Goal: Task Accomplishment & Management: Use online tool/utility

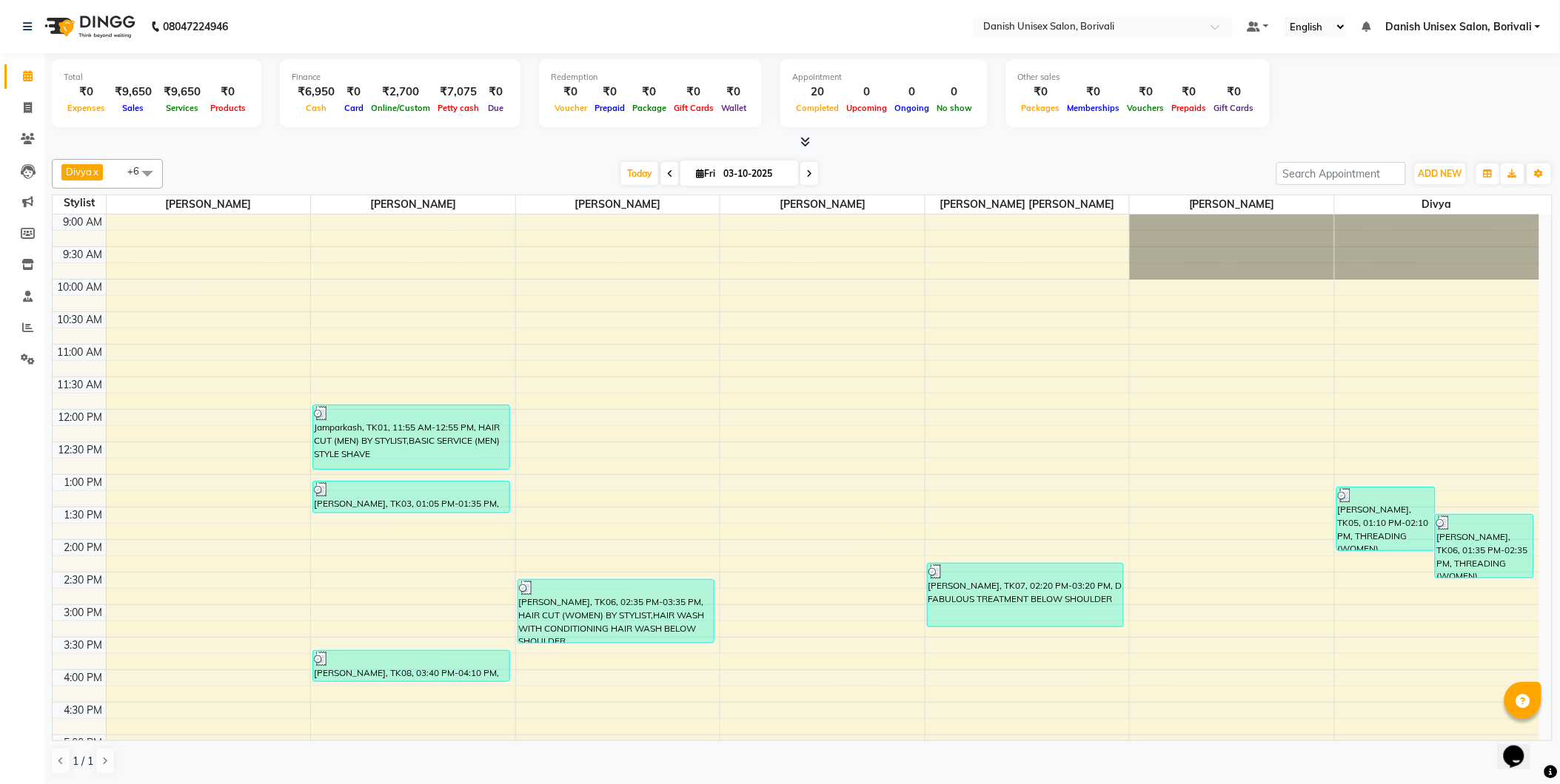
click at [803, 139] on icon at bounding box center [805, 142] width 10 height 11
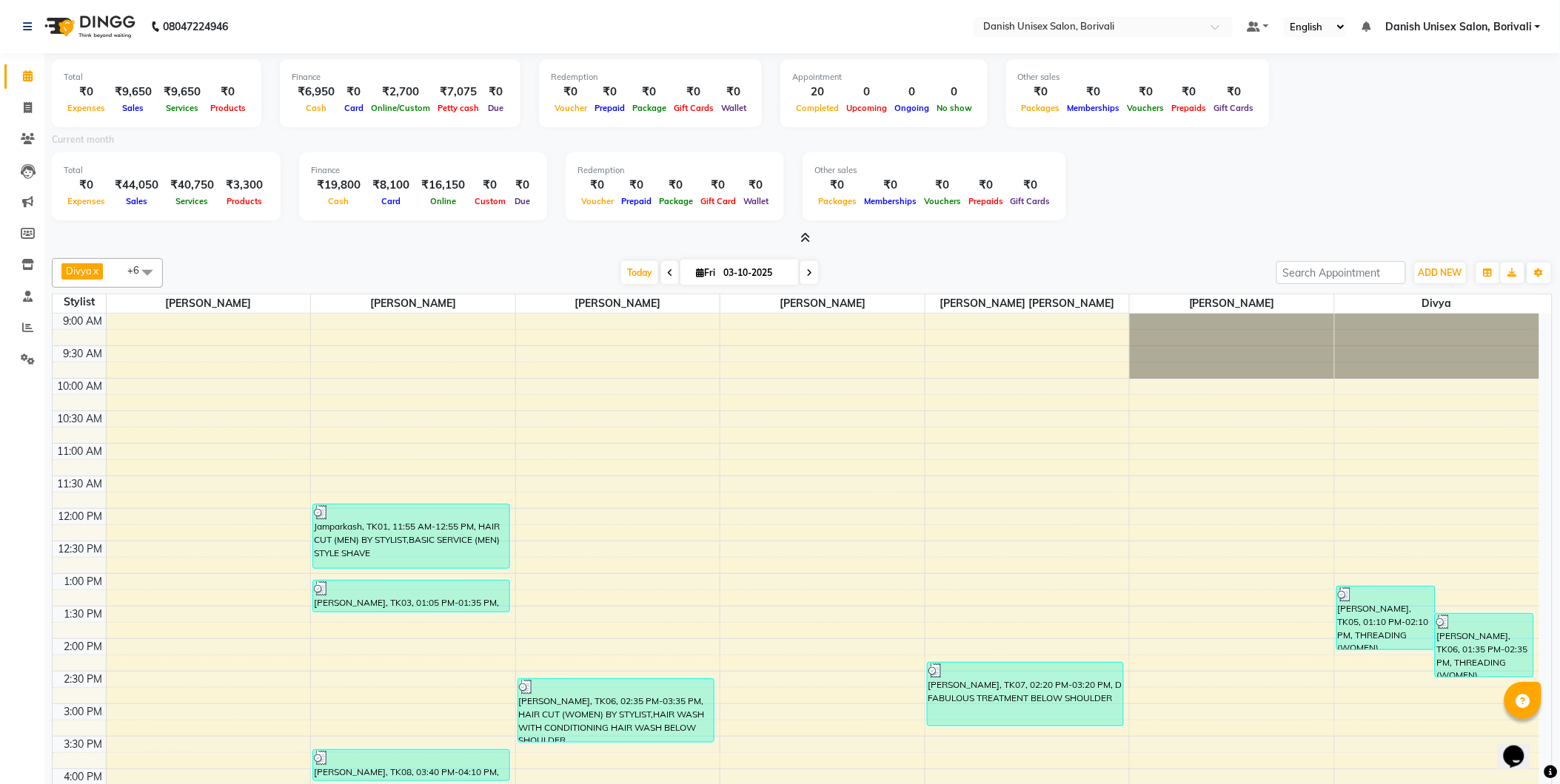
click at [808, 237] on icon at bounding box center [805, 238] width 10 height 11
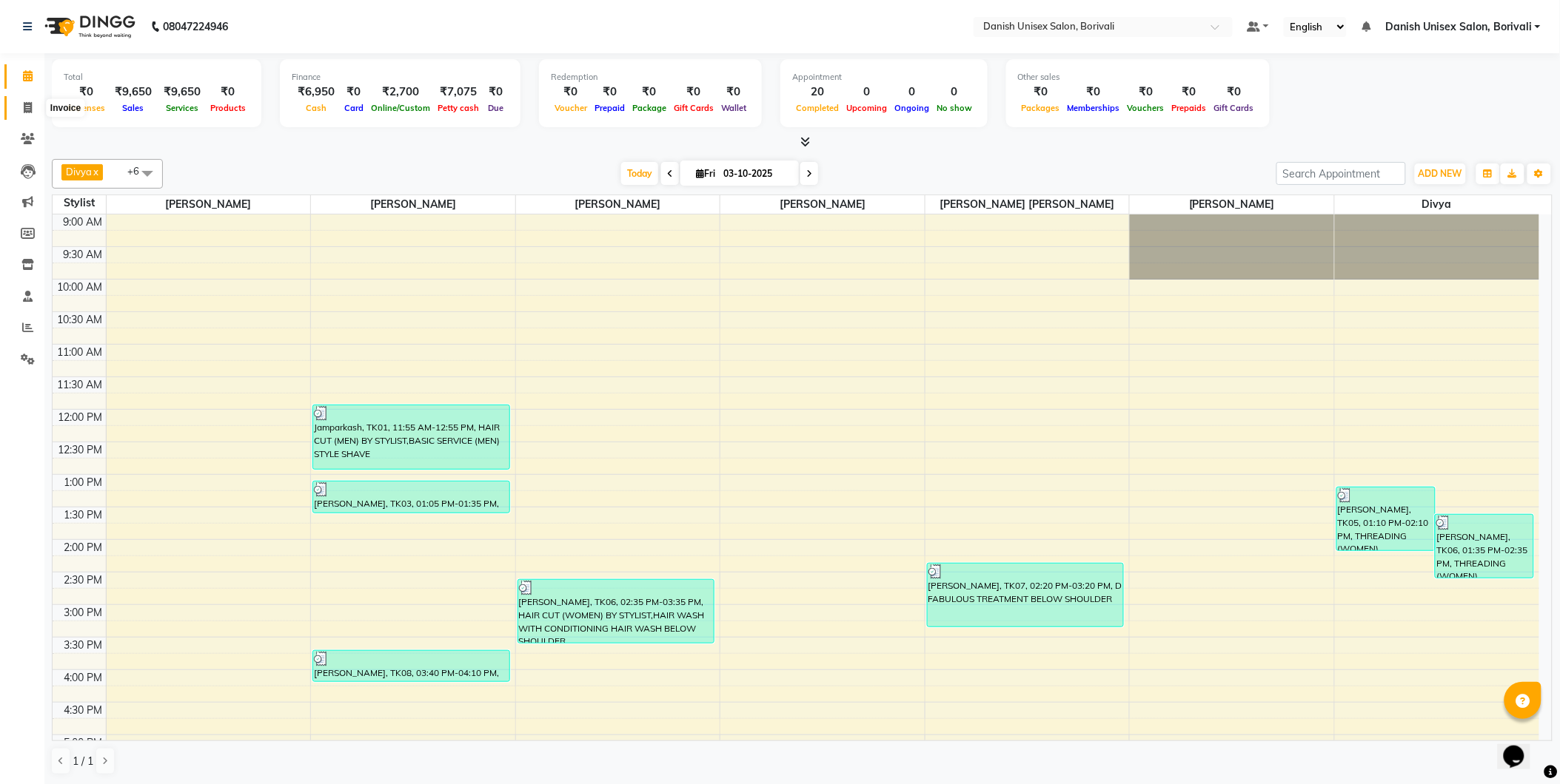
click at [27, 108] on icon at bounding box center [28, 108] width 8 height 11
select select "service"
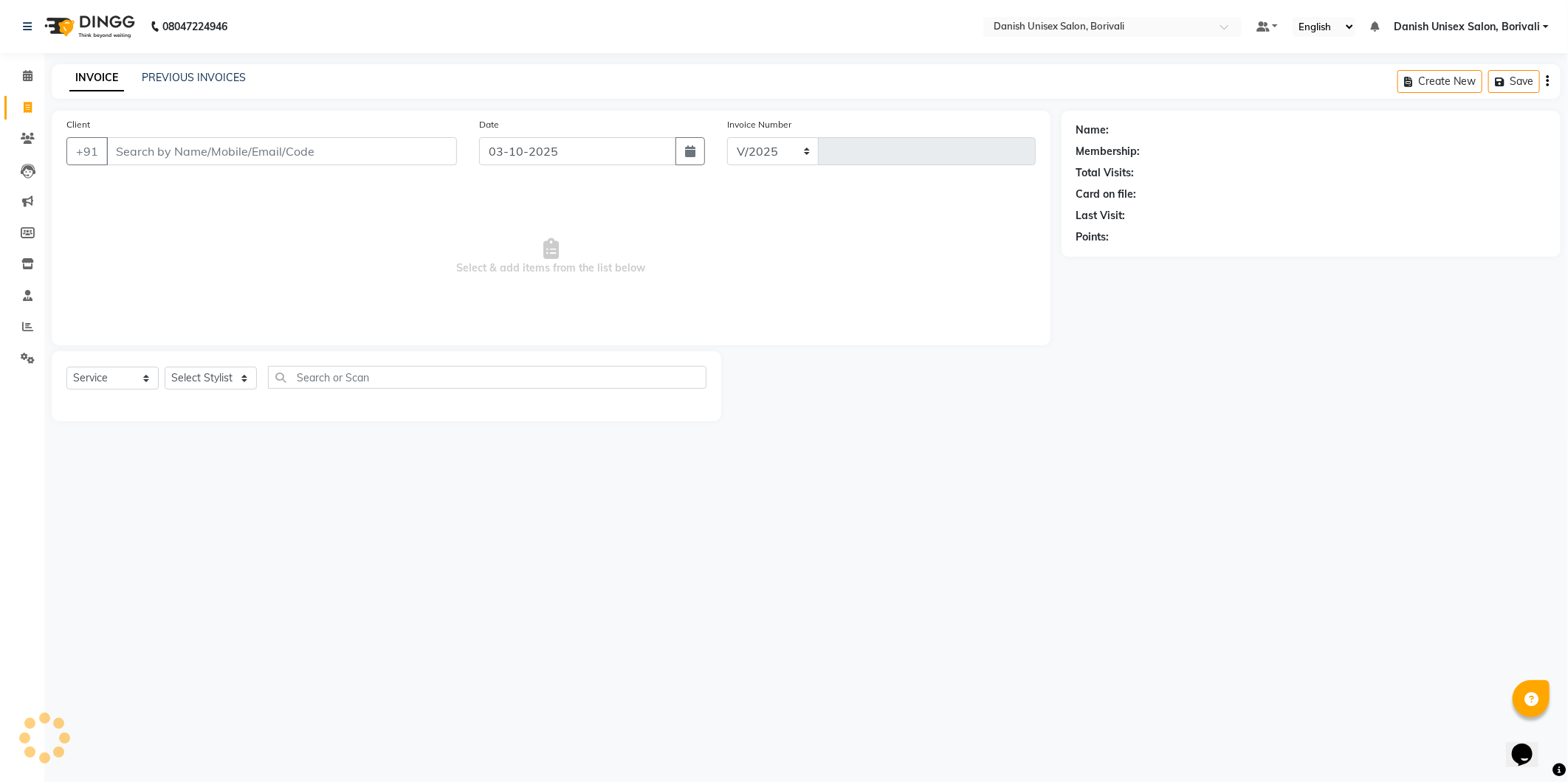
select select "7068"
type input "2745"
type input "8591667871"
click at [23, 75] on icon at bounding box center [28, 76] width 10 height 11
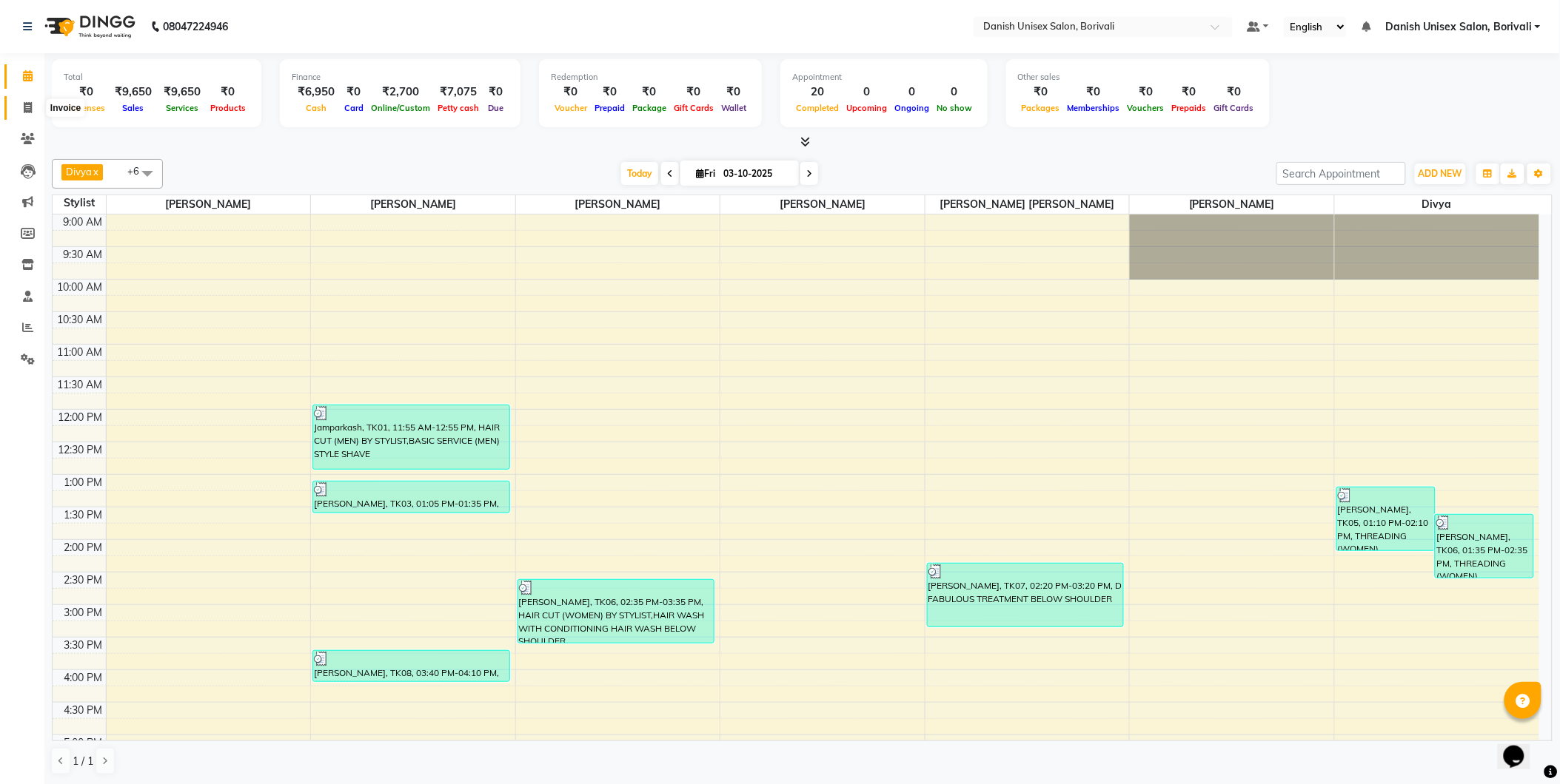
click at [33, 109] on span at bounding box center [28, 108] width 26 height 17
select select "service"
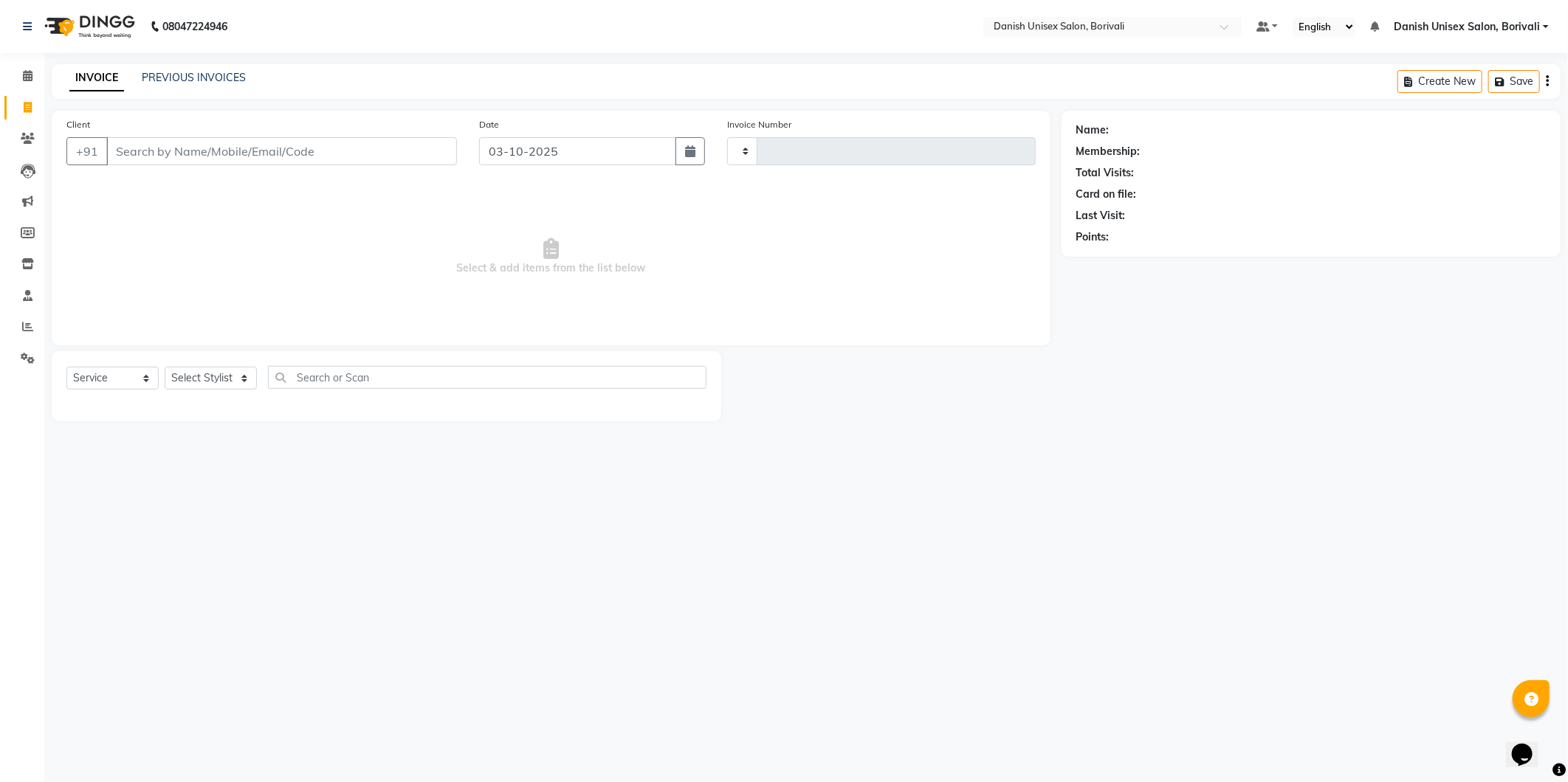
type input "2745"
select select "7068"
click at [200, 189] on span "8591867" at bounding box center [185, 185] width 52 height 15
type input "8591867871"
click at [202, 379] on select "Select Stylist [PERSON_NAME] Bheem [PERSON_NAME] Danish Unisex Salon, [PERSON_N…" at bounding box center [227, 378] width 125 height 23
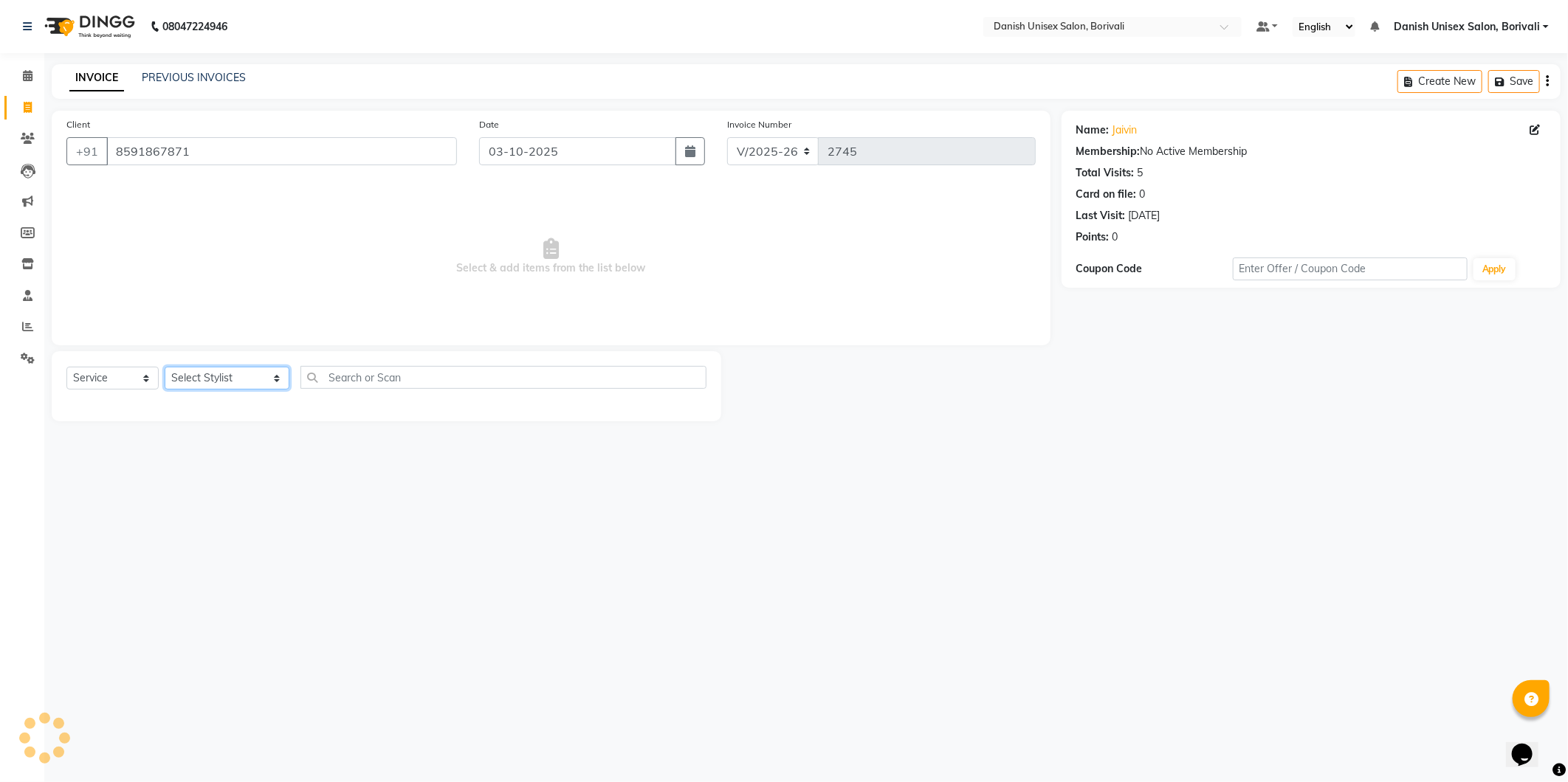
select select "58927"
click at [165, 368] on select "Select Stylist [PERSON_NAME] Bheem [PERSON_NAME] Danish Unisex Salon, [PERSON_N…" at bounding box center [227, 378] width 125 height 23
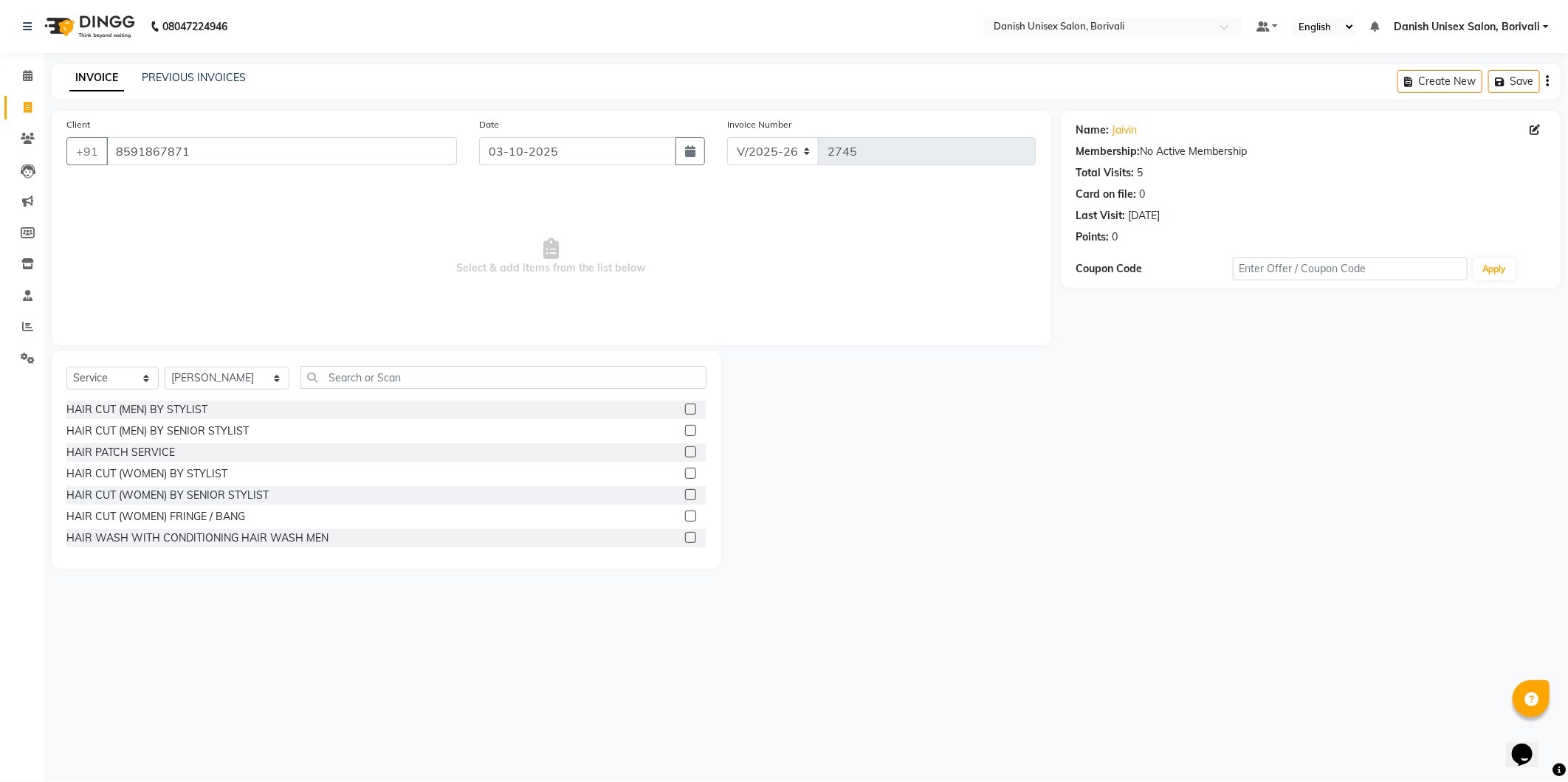
click at [685, 412] on label at bounding box center [691, 409] width 11 height 11
click at [685, 412] on input "checkbox" at bounding box center [690, 410] width 10 height 10
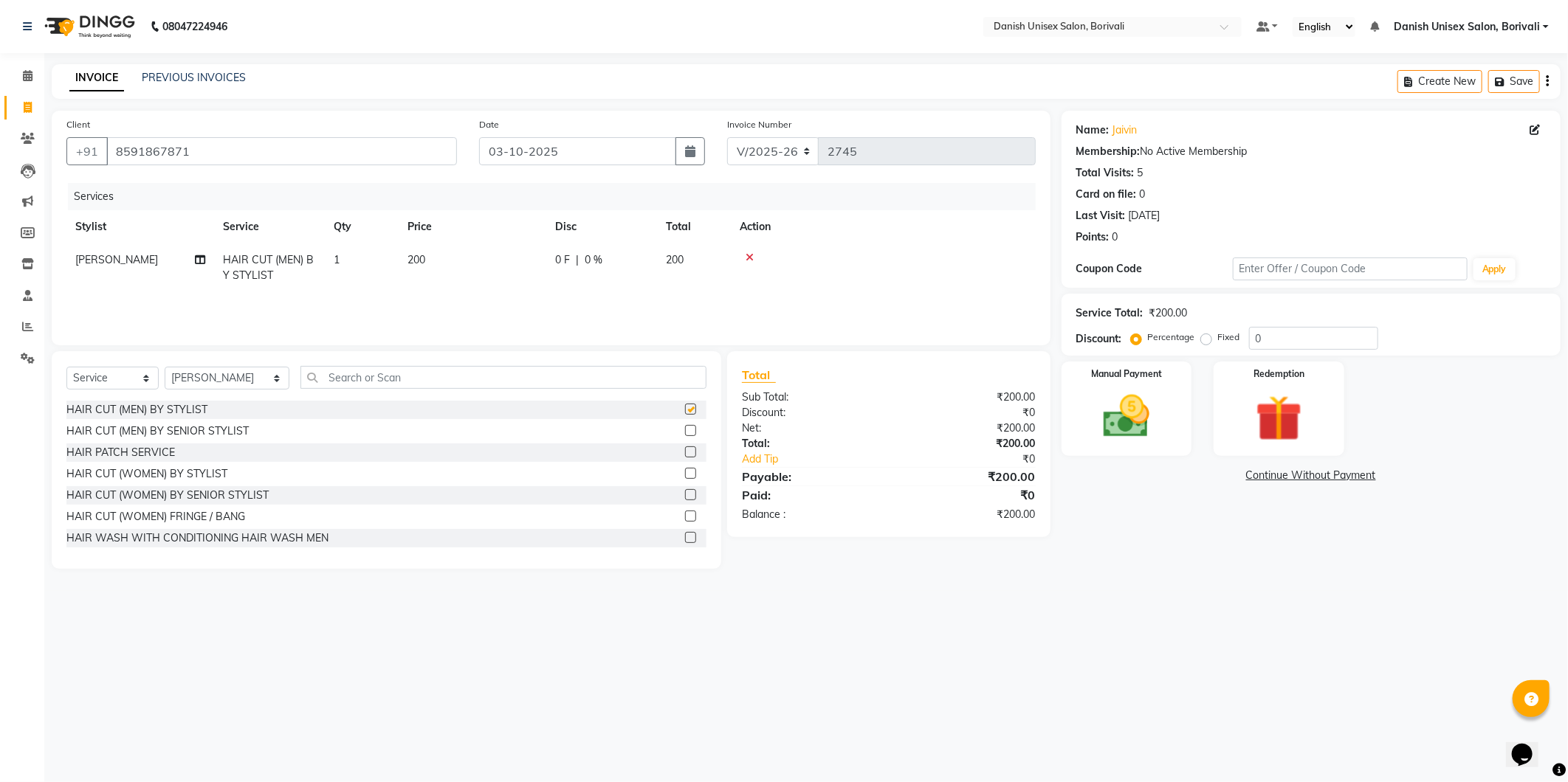
checkbox input "false"
click at [1180, 433] on div "Manual Payment" at bounding box center [1126, 408] width 136 height 98
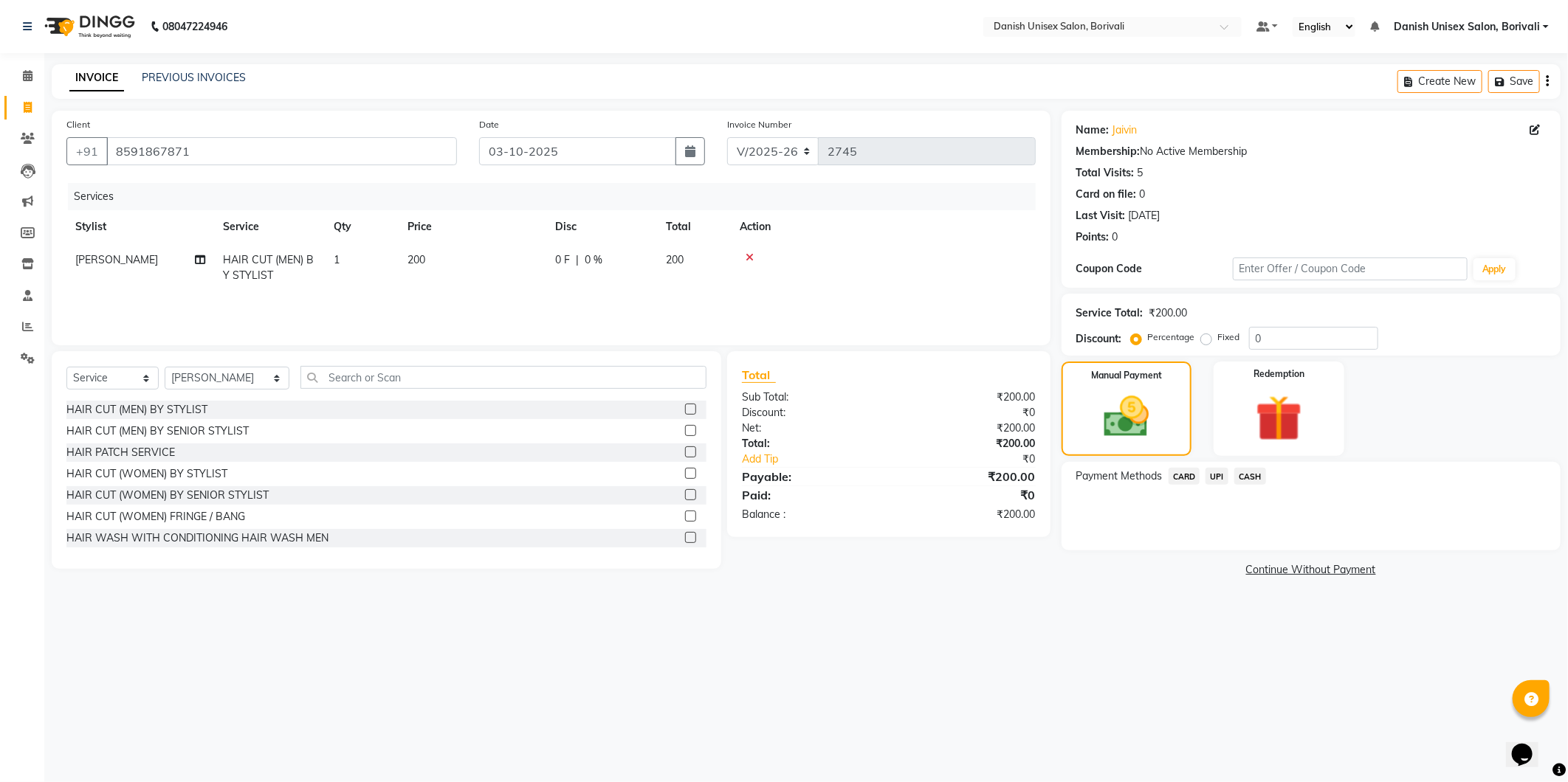
click at [1261, 477] on span "CASH" at bounding box center [1250, 476] width 32 height 17
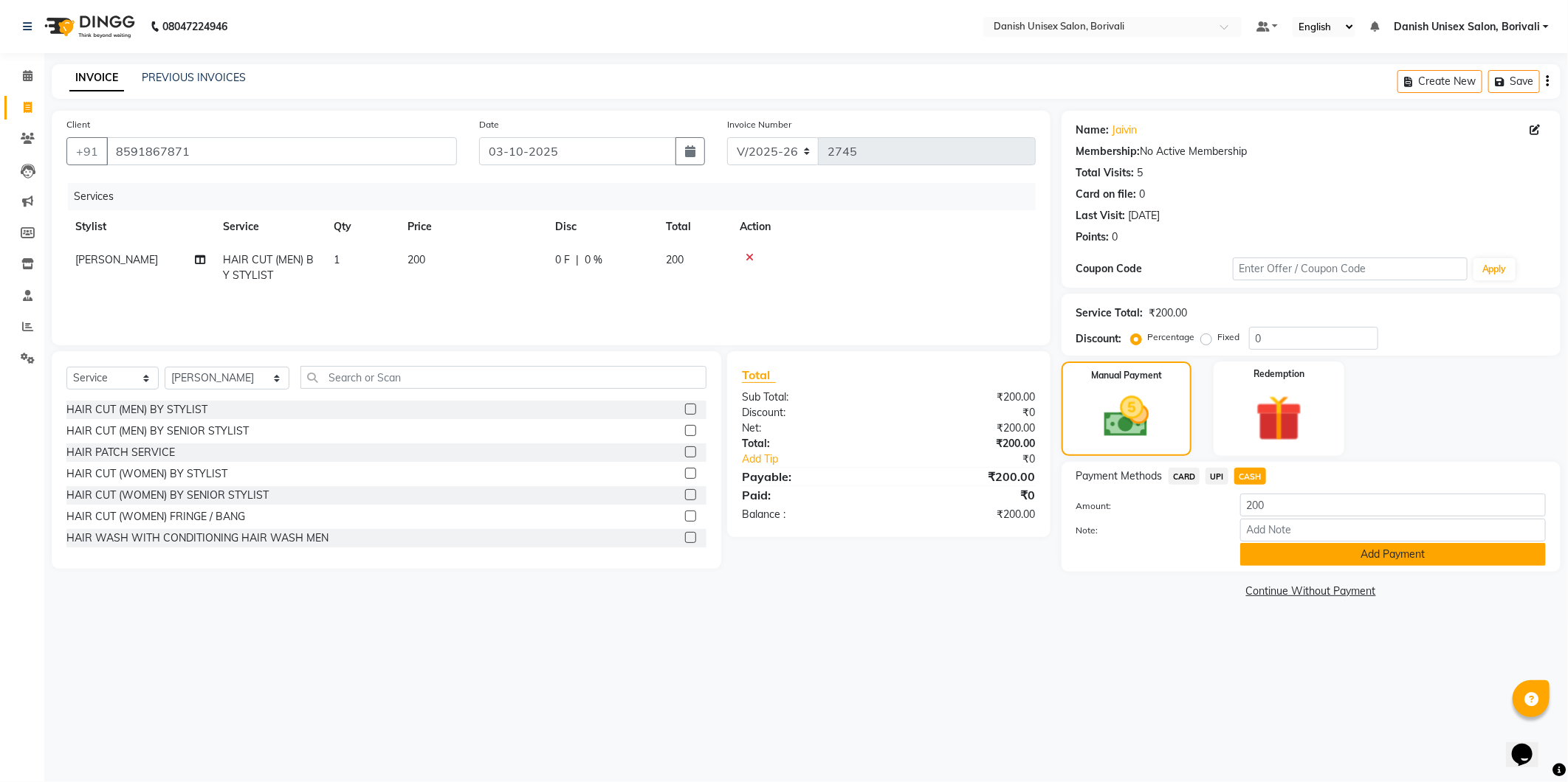
click at [1290, 554] on button "Add Payment" at bounding box center [1393, 554] width 305 height 23
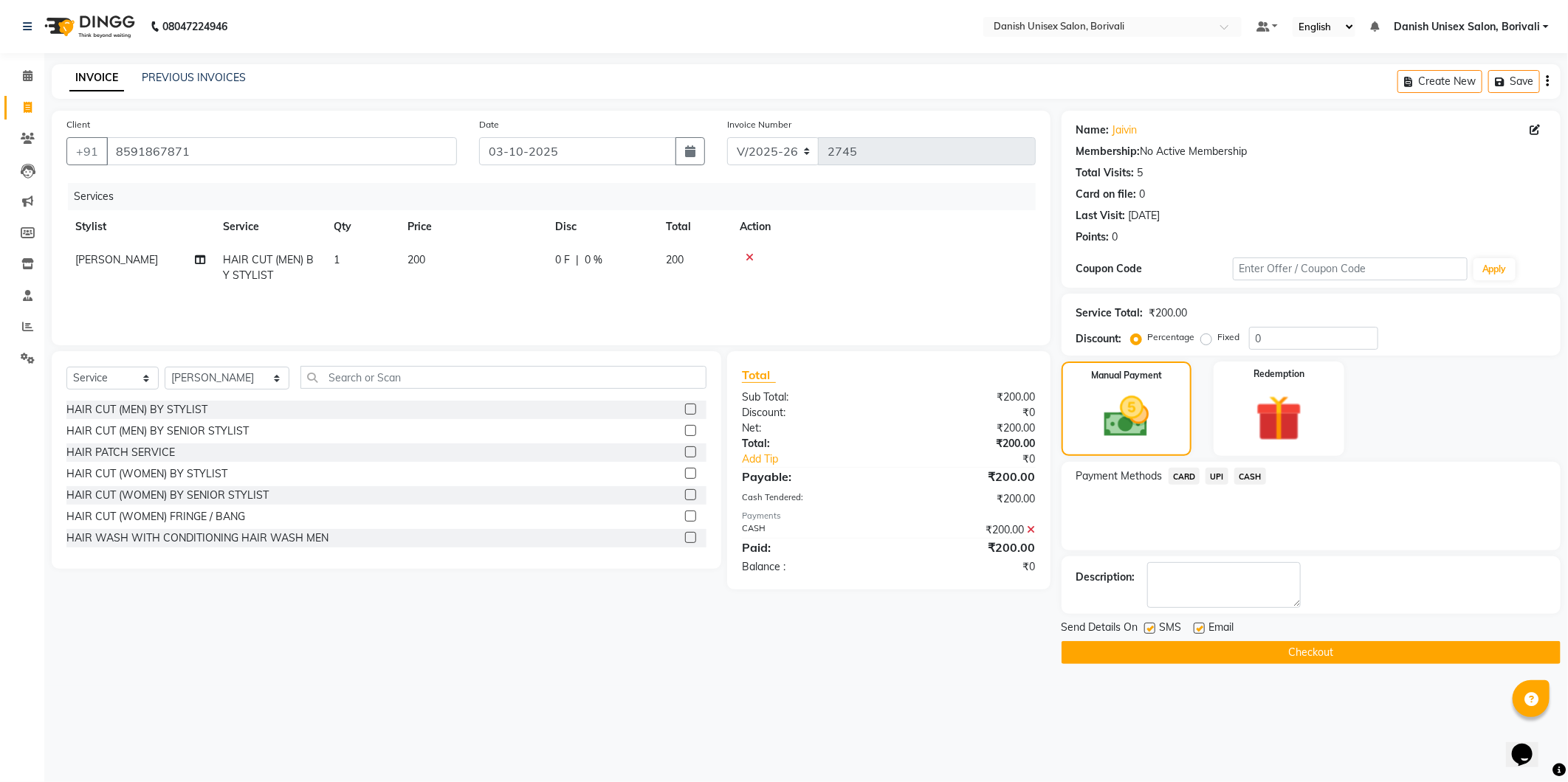
click at [1282, 650] on button "Checkout" at bounding box center [1310, 652] width 499 height 23
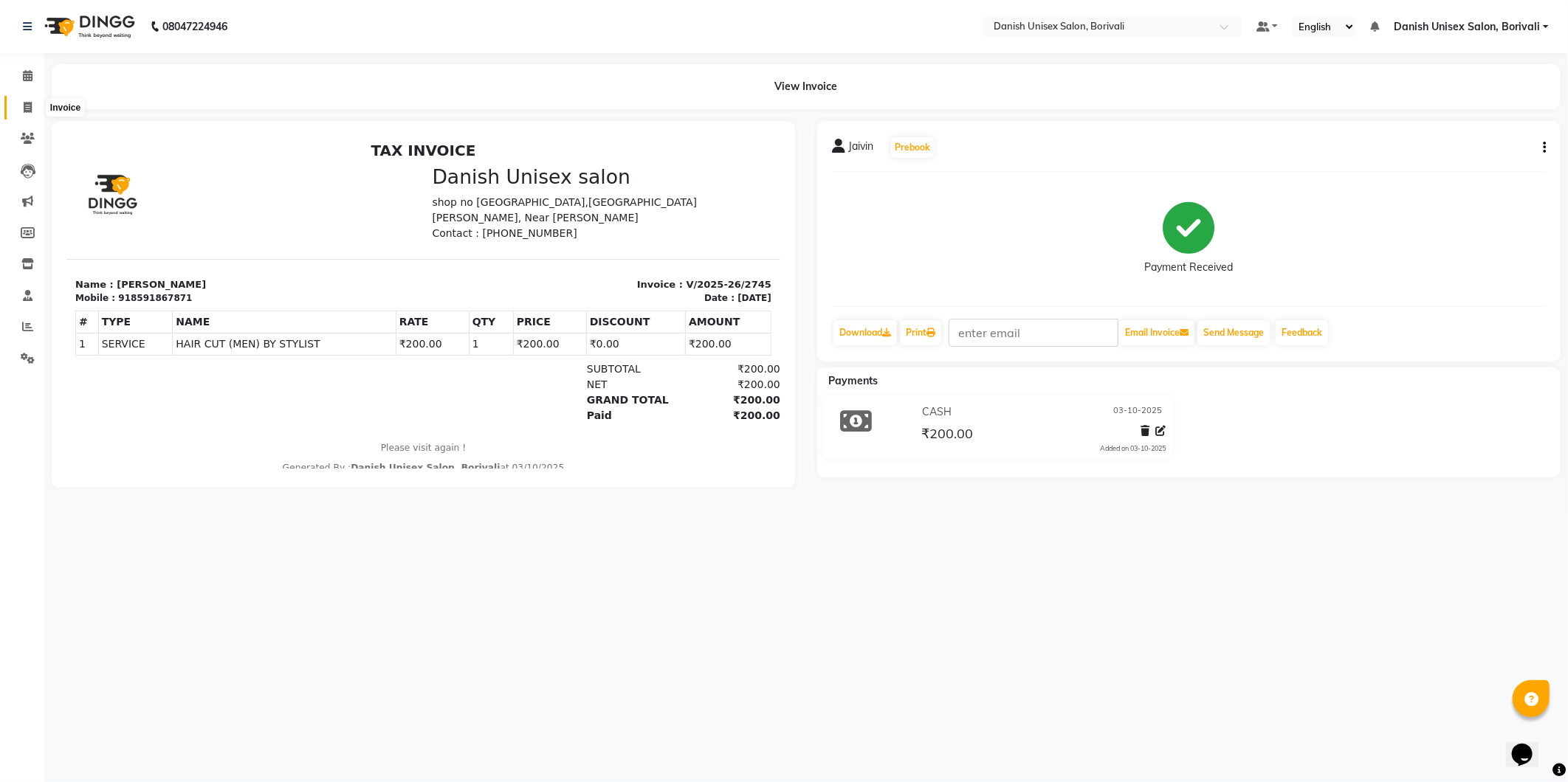
click at [17, 103] on span at bounding box center [28, 107] width 25 height 17
select select "7068"
select select "service"
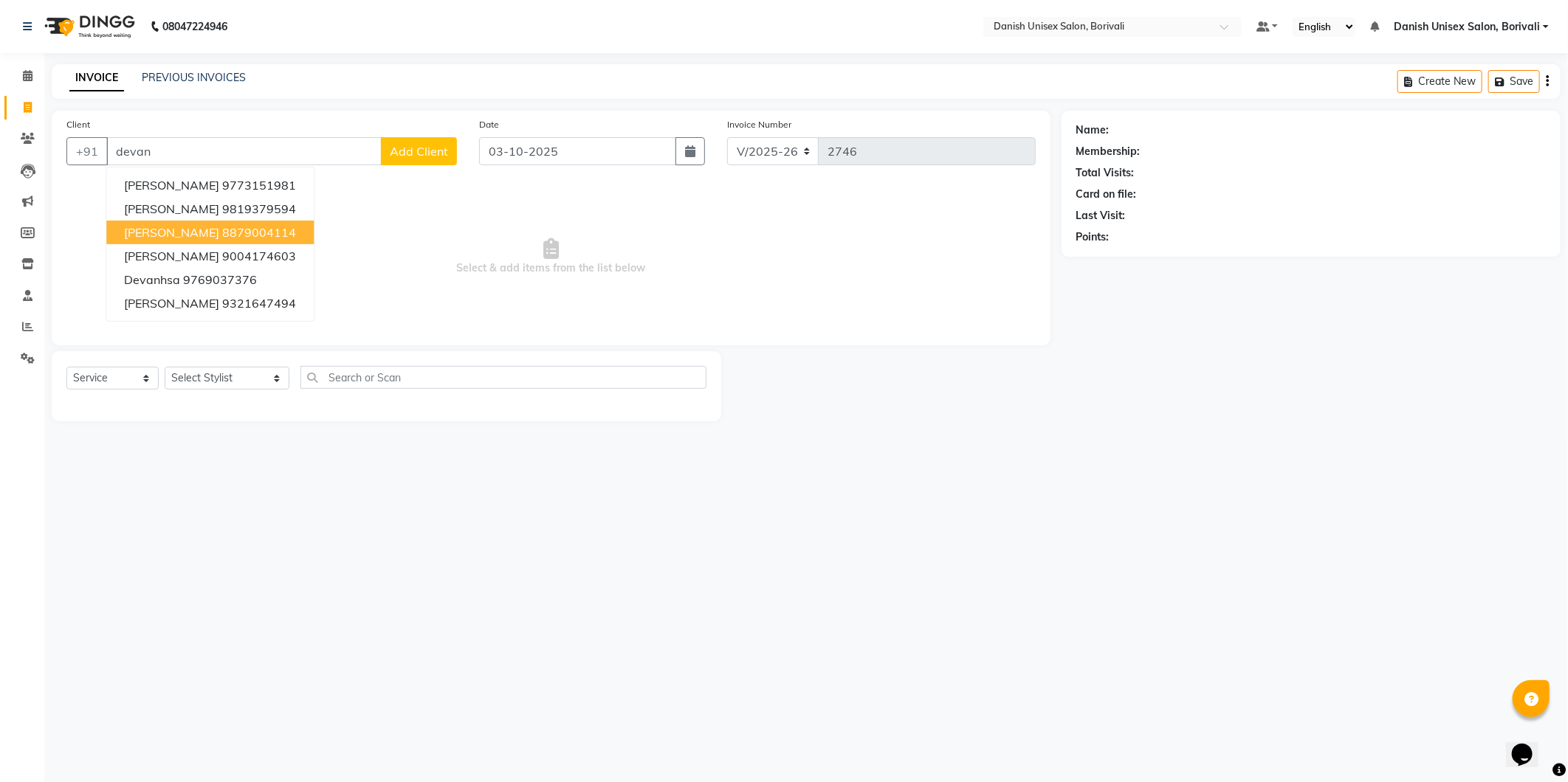
click at [226, 231] on ngb-highlight "8879004114" at bounding box center [259, 232] width 74 height 15
type input "8879004114"
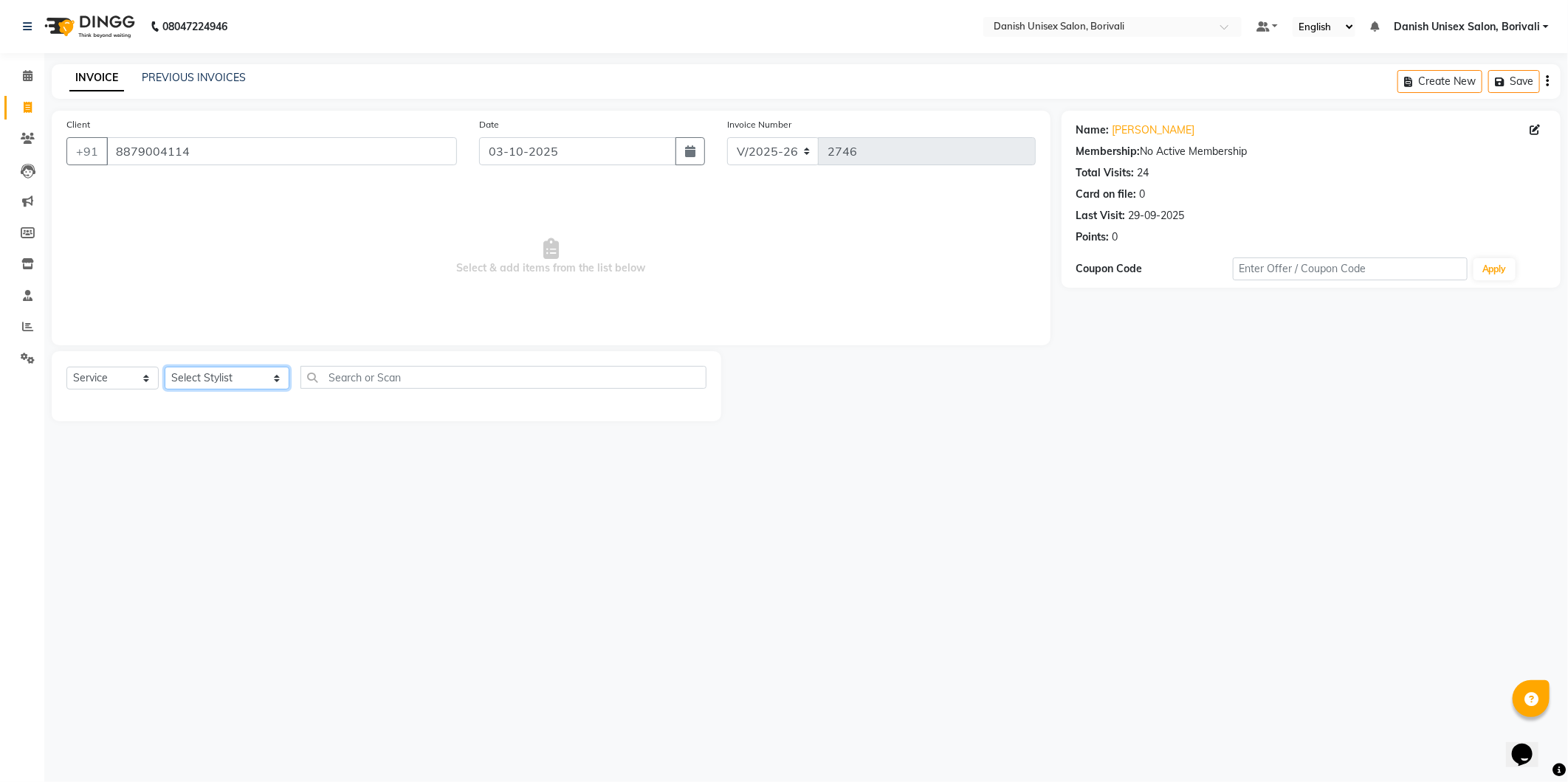
drag, startPoint x: 200, startPoint y: 375, endPoint x: 208, endPoint y: 376, distance: 8.1
click at [208, 375] on select "Select Stylist [PERSON_NAME] Bheem [PERSON_NAME] Danish Unisex Salon, [PERSON_N…" at bounding box center [227, 378] width 125 height 23
select select "93636"
click at [165, 368] on select "Select Stylist [PERSON_NAME] Bheem [PERSON_NAME] Danish Unisex Salon, [PERSON_N…" at bounding box center [227, 378] width 125 height 23
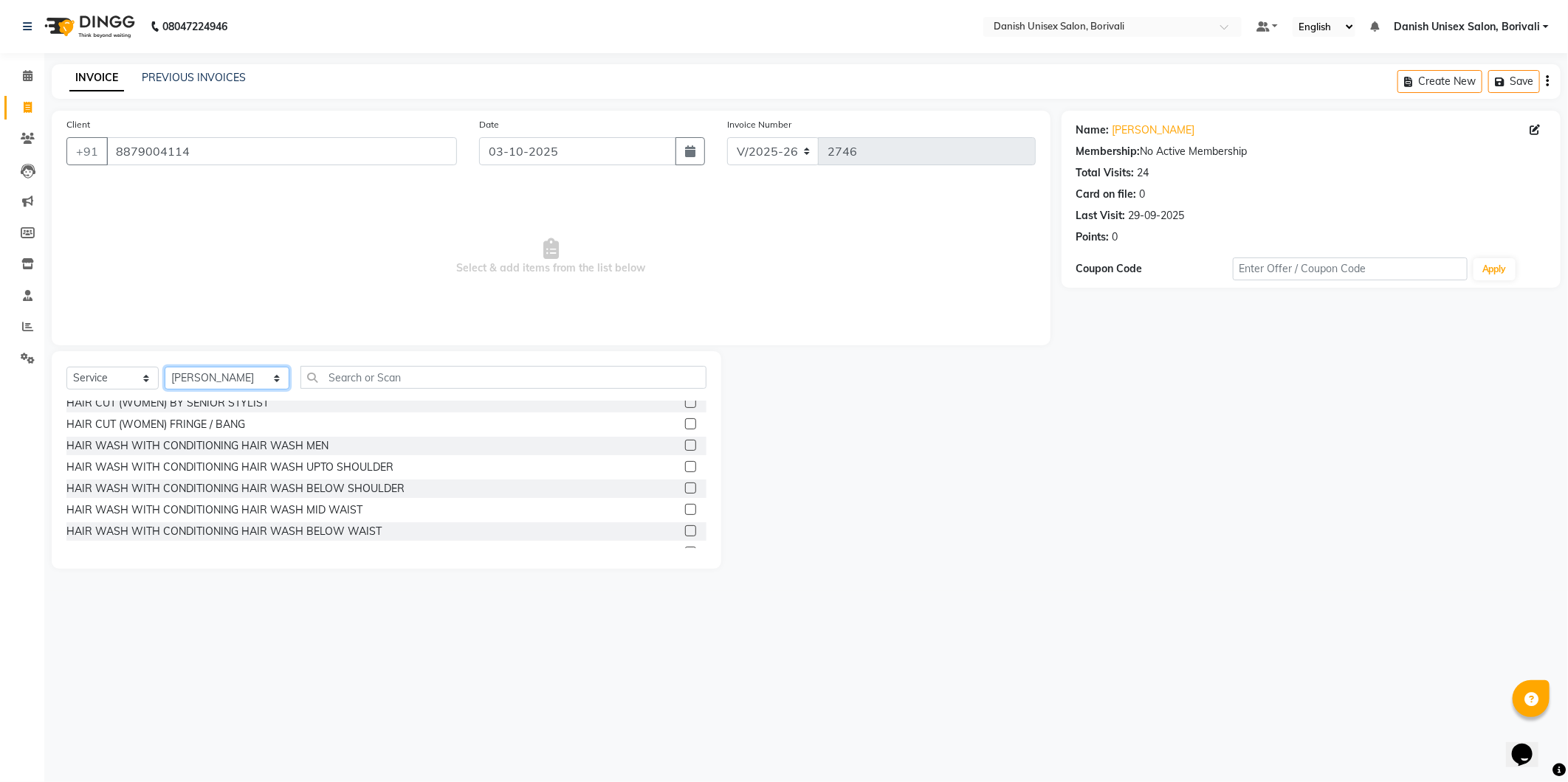
scroll to position [164, 0]
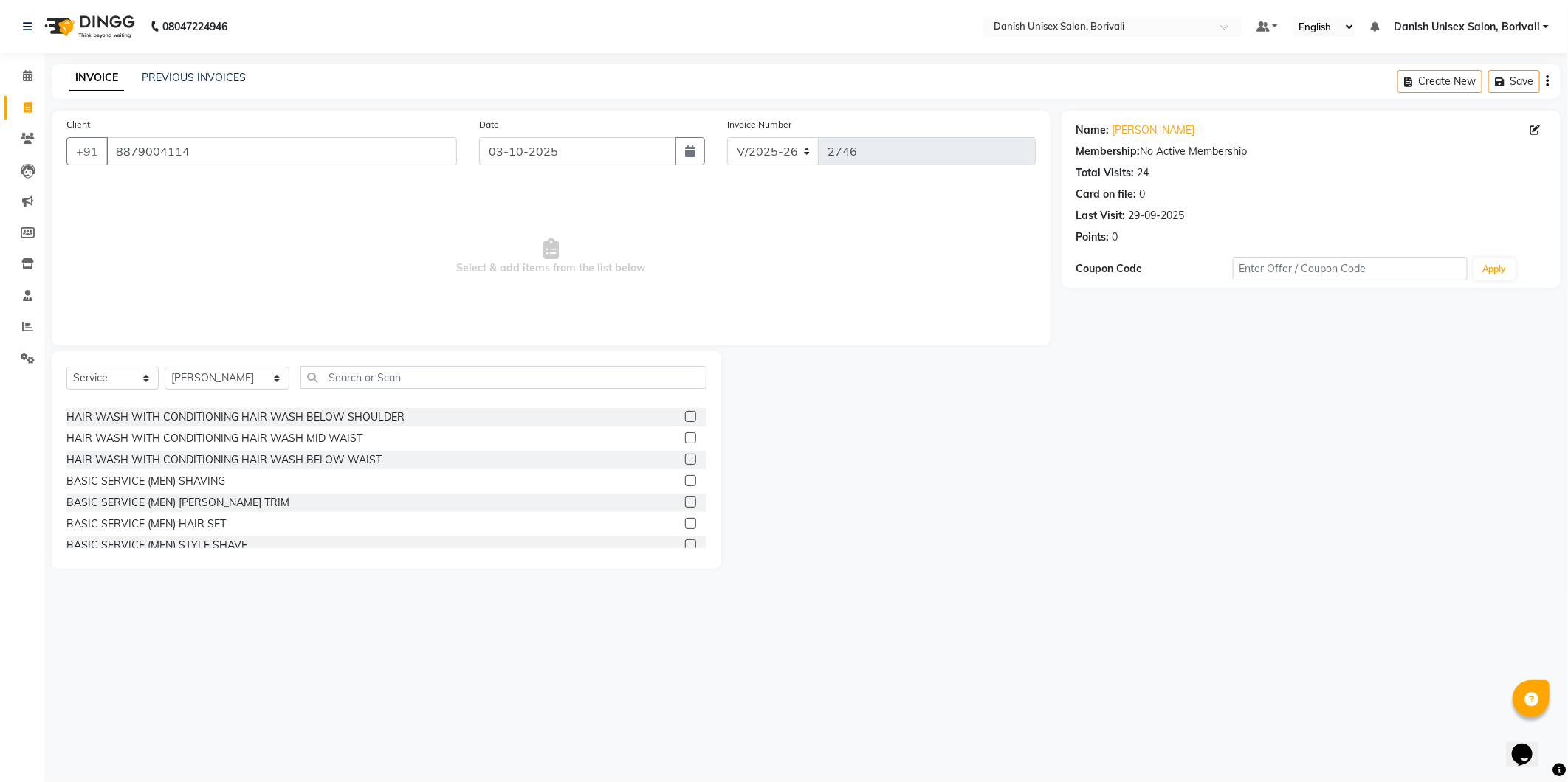
click at [685, 416] on label at bounding box center [691, 417] width 11 height 11
click at [685, 416] on input "checkbox" at bounding box center [690, 418] width 10 height 10
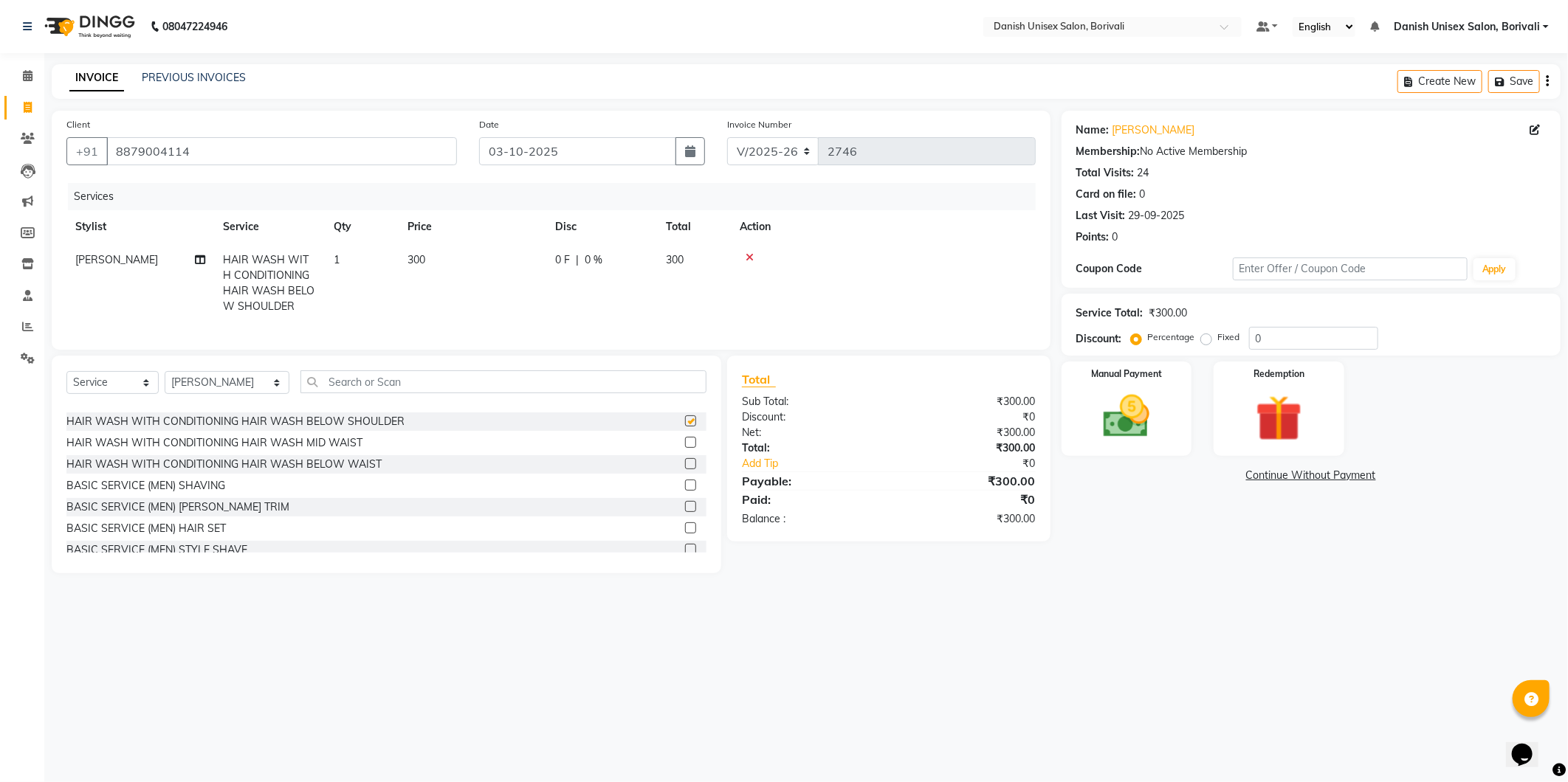
checkbox input "false"
click at [1147, 437] on img at bounding box center [1126, 417] width 79 height 56
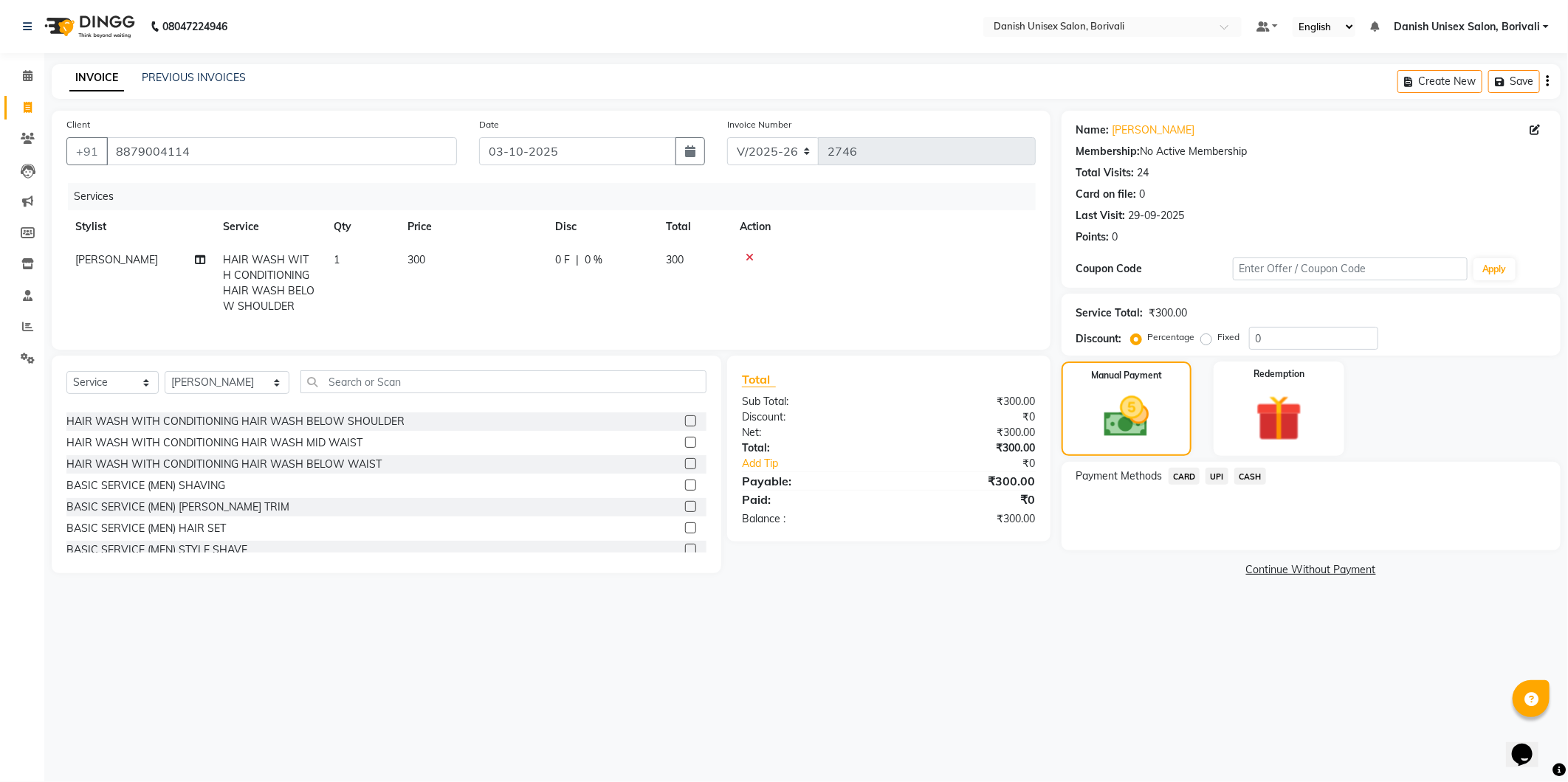
click at [1256, 475] on span "CASH" at bounding box center [1250, 476] width 32 height 17
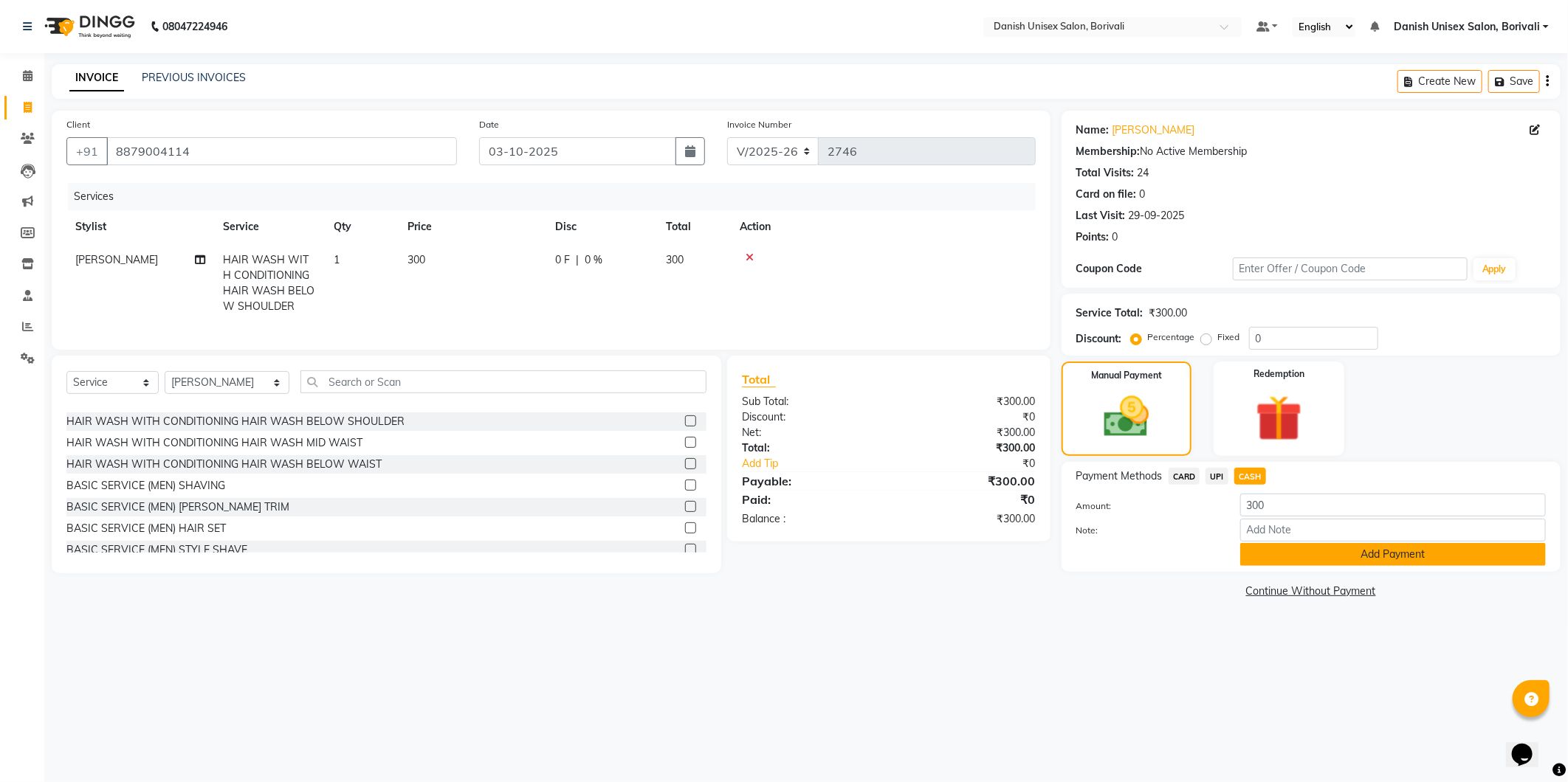
click at [1315, 551] on button "Add Payment" at bounding box center [1393, 554] width 305 height 23
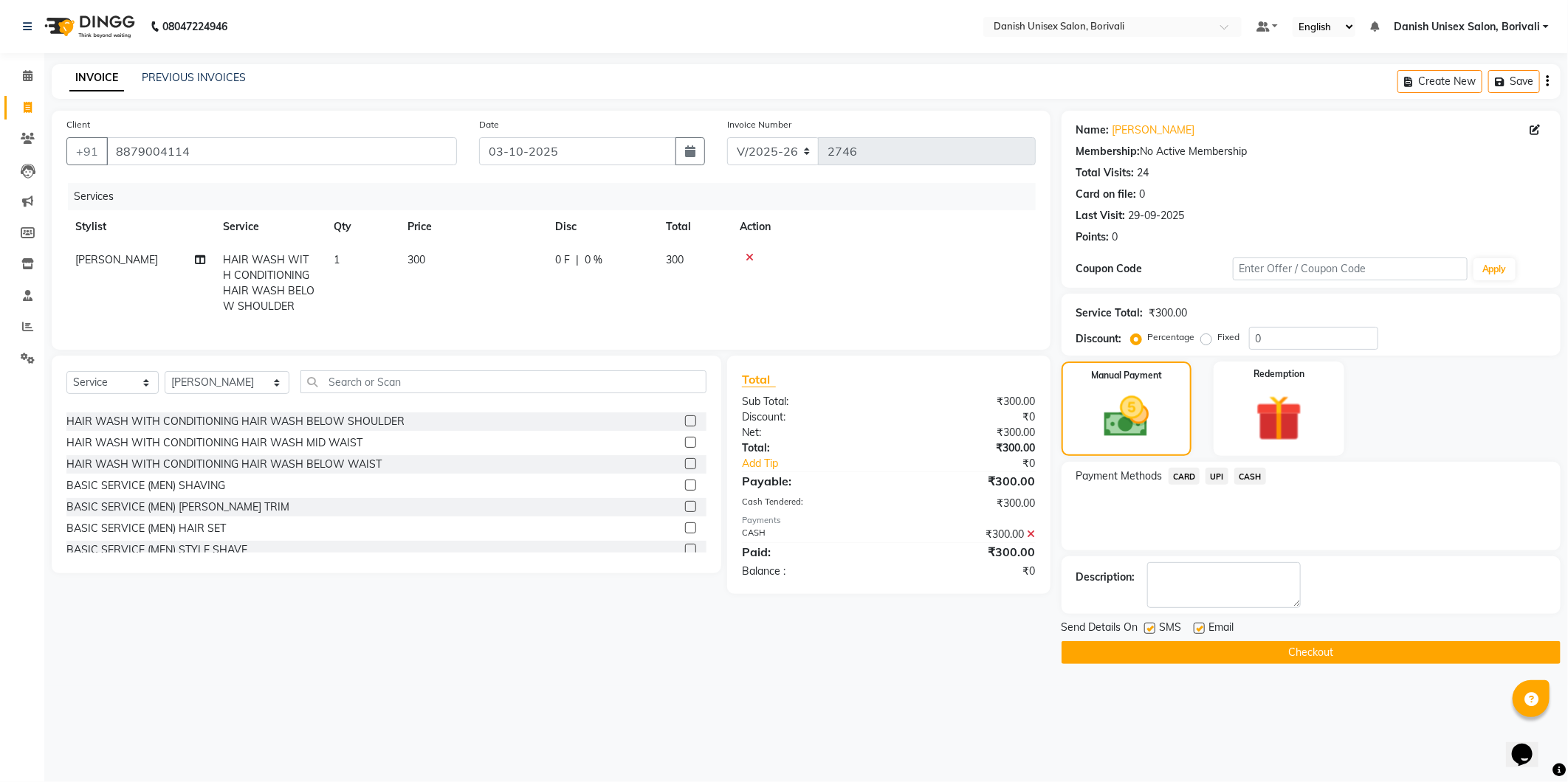
click at [1324, 655] on button "Checkout" at bounding box center [1310, 652] width 499 height 23
click at [1312, 652] on button "Checkout" at bounding box center [1310, 652] width 499 height 23
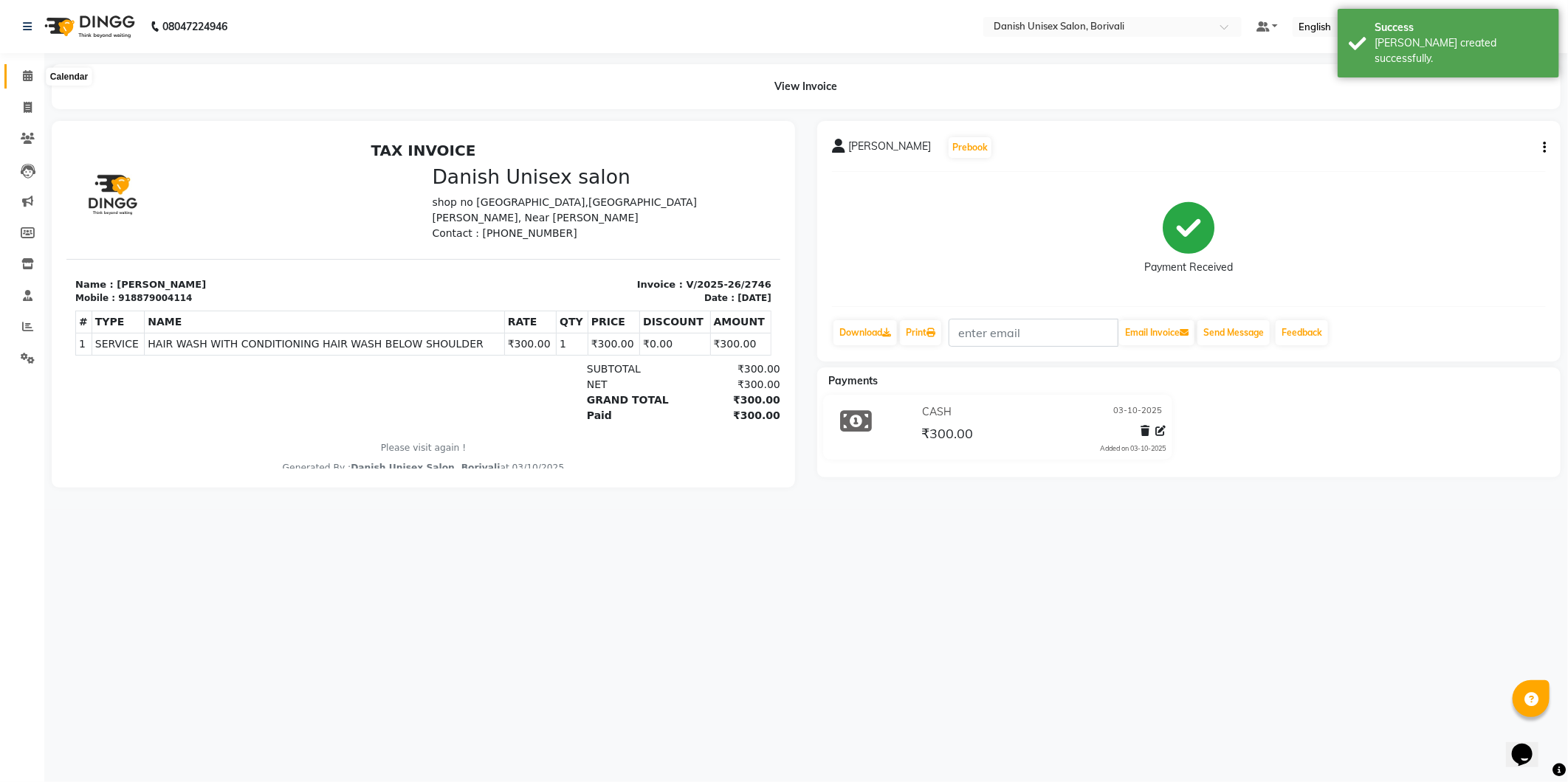
click at [26, 76] on icon at bounding box center [28, 76] width 10 height 11
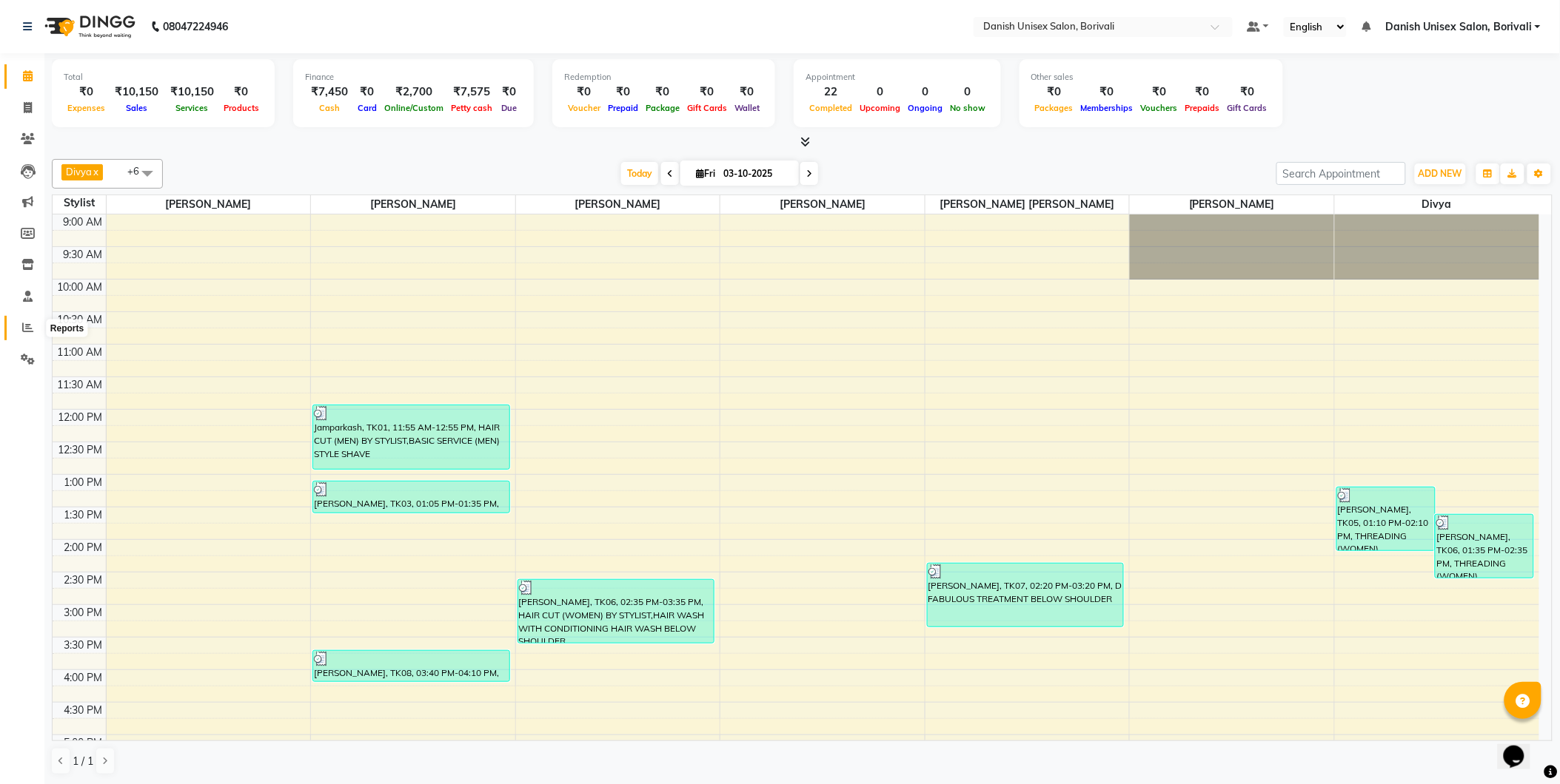
click at [26, 329] on icon at bounding box center [28, 328] width 11 height 11
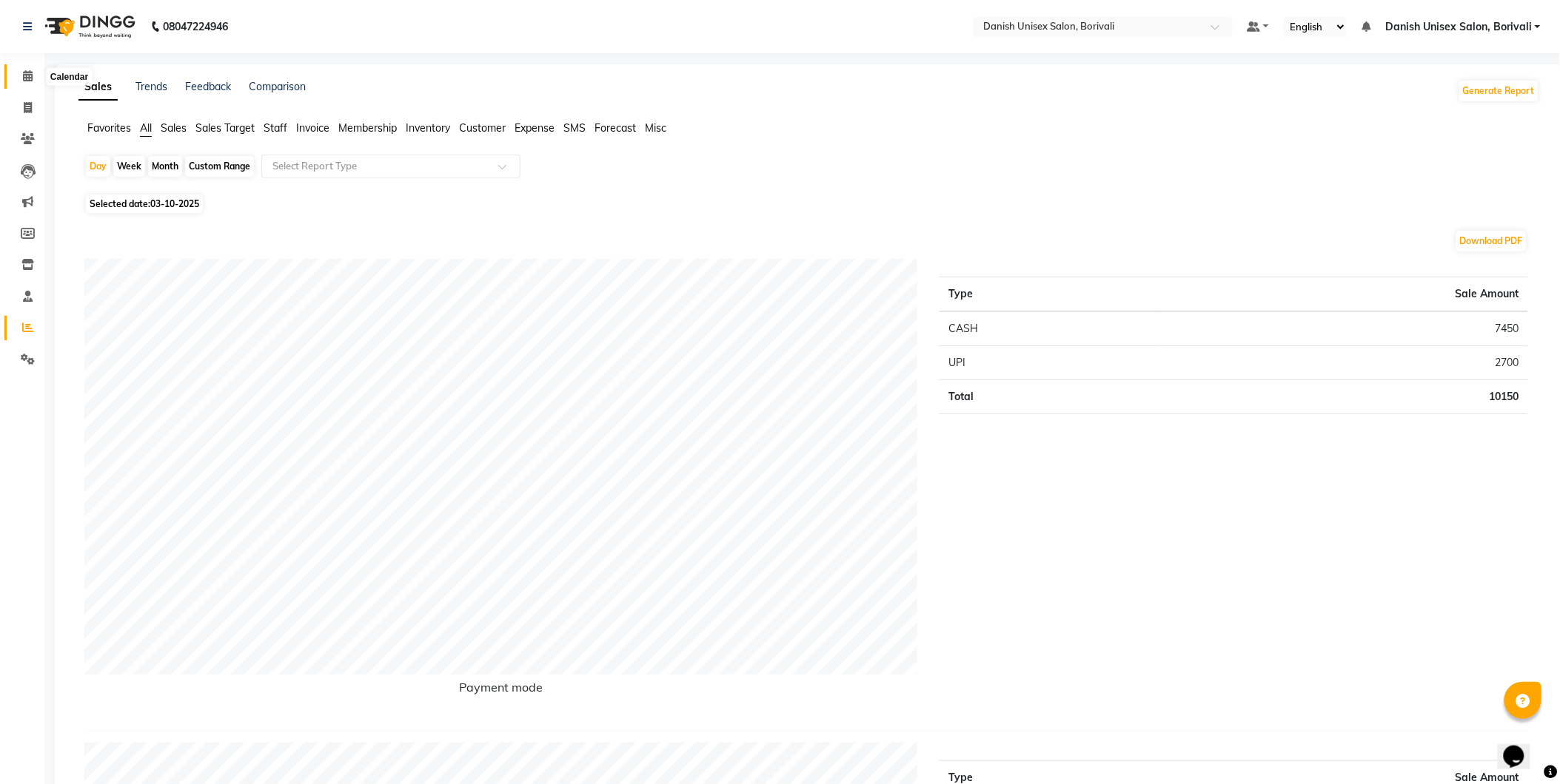
click at [23, 68] on span at bounding box center [28, 76] width 26 height 17
